Goal: Task Accomplishment & Management: Manage account settings

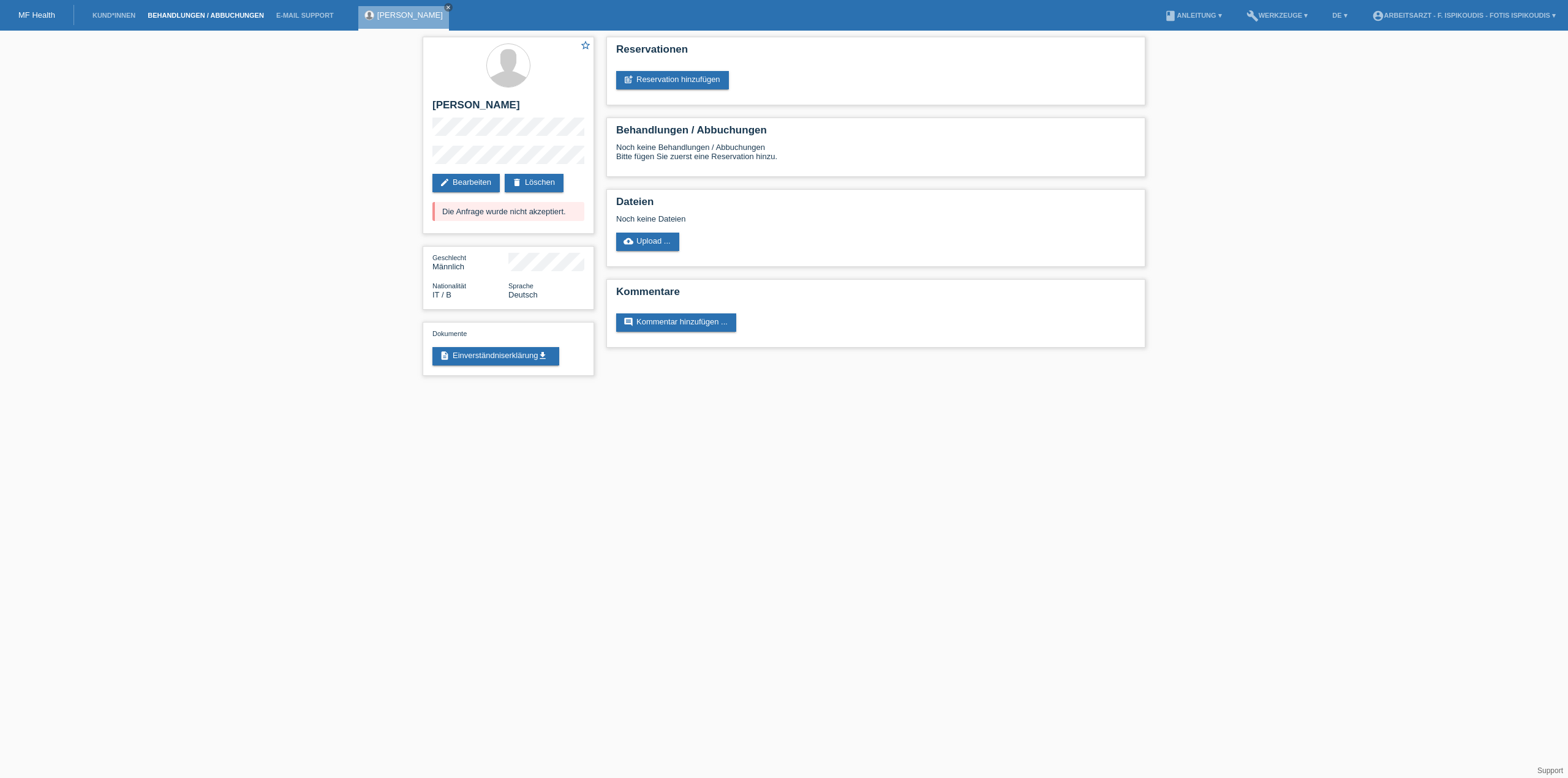
click at [211, 18] on link "Behandlungen / Abbuchungen" at bounding box center [205, 15] width 128 height 7
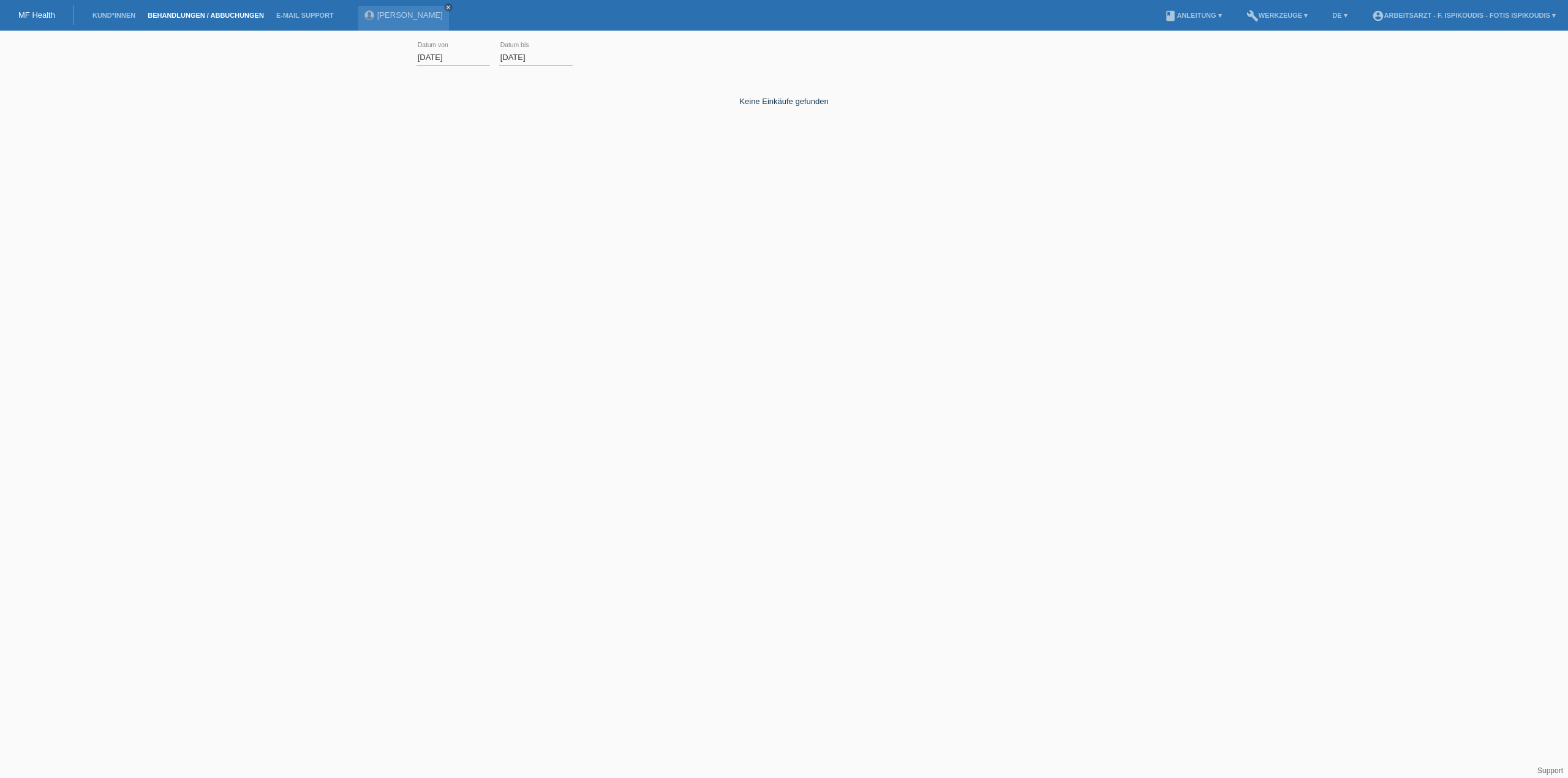
click at [1539, 20] on li "account_circle Arbeitsarzt - F. Ispikoudis - Fotis Ispikoudis ▾" at bounding box center [1463, 15] width 196 height 31
click at [1538, 17] on link "account_circle Arbeitsarzt - F. Ispikoudis - Fotis Ispikoudis ▾" at bounding box center [1463, 15] width 196 height 7
click at [1381, 60] on link "Logout" at bounding box center [1377, 60] width 24 height 9
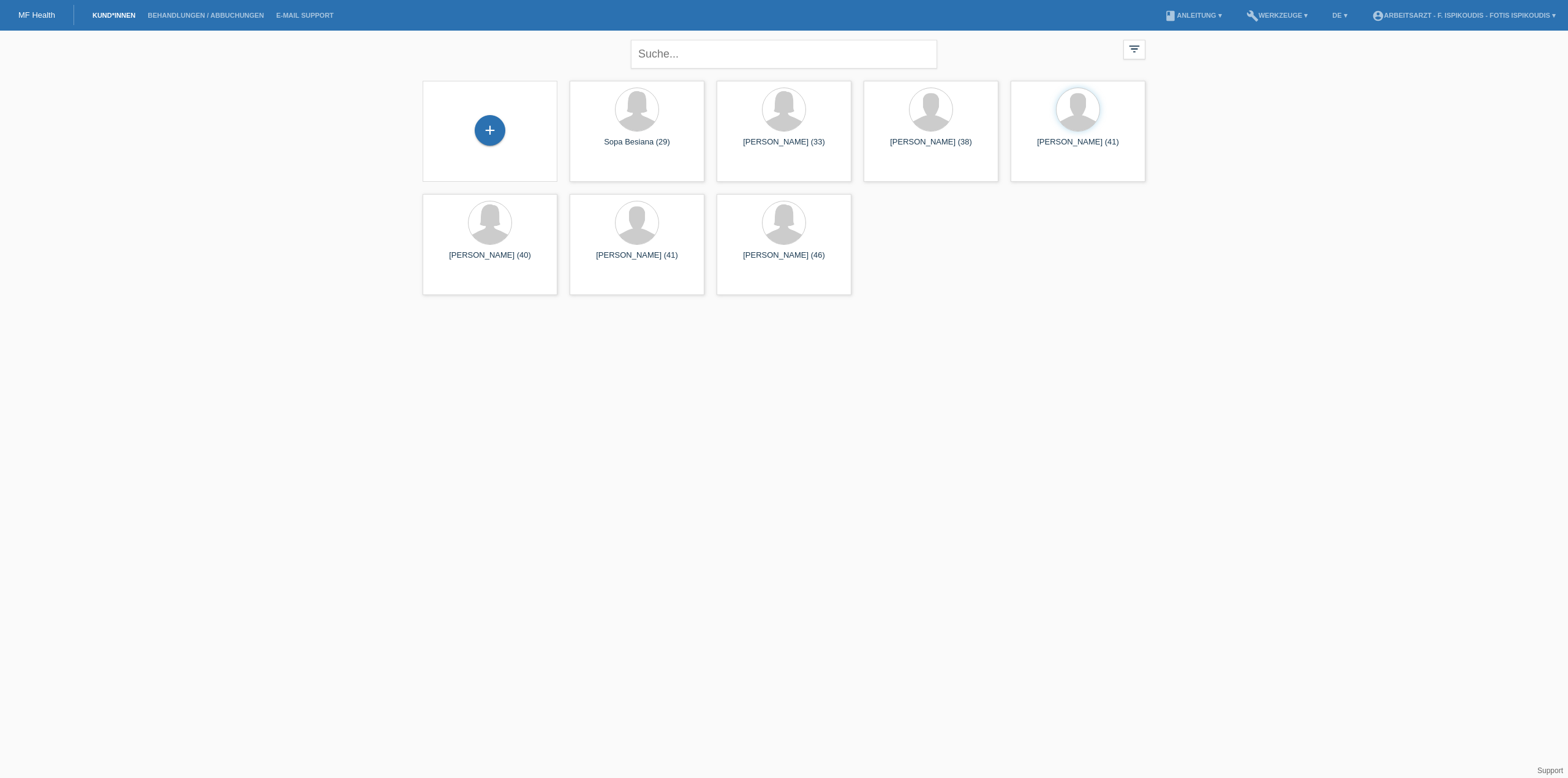
click at [1509, 22] on li "account_circle Arbeitsarzt - F. Ispikoudis - Fotis Ispikoudis ▾" at bounding box center [1463, 15] width 196 height 31
click at [1508, 14] on link "account_circle Arbeitsarzt - F. Ispikoudis - Fotis Ispikoudis ▾" at bounding box center [1463, 15] width 196 height 7
click at [1370, 60] on link "Logout" at bounding box center [1377, 60] width 24 height 9
